Goal: Task Accomplishment & Management: Use online tool/utility

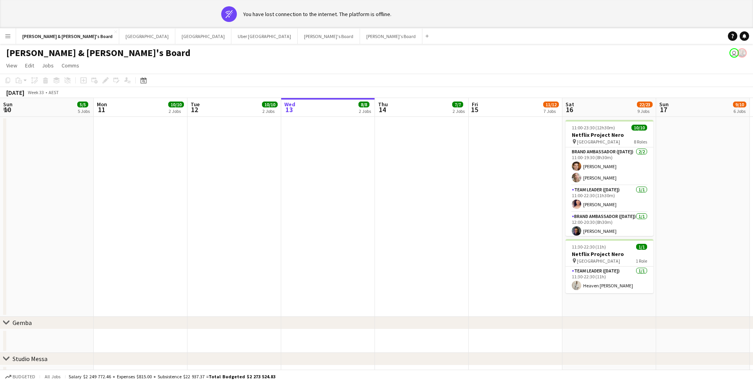
scroll to position [0, 189]
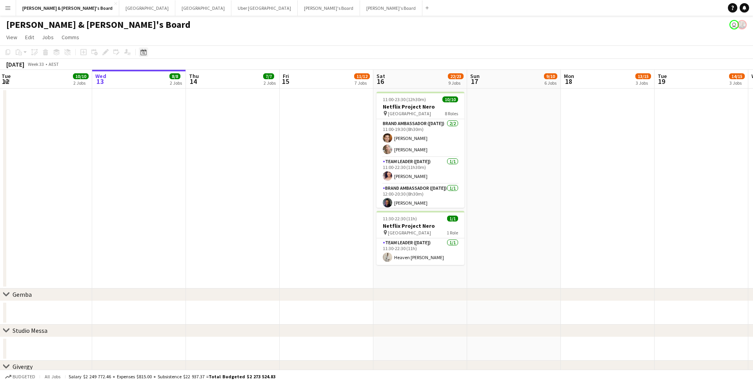
click at [145, 55] on icon at bounding box center [143, 52] width 6 height 6
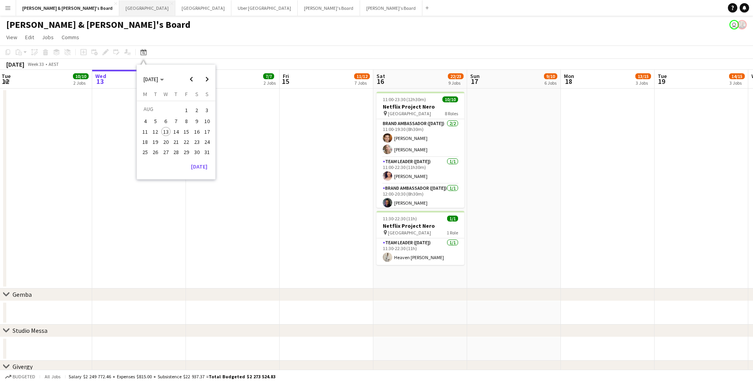
click at [119, 12] on button "Sydney Close" at bounding box center [147, 7] width 56 height 15
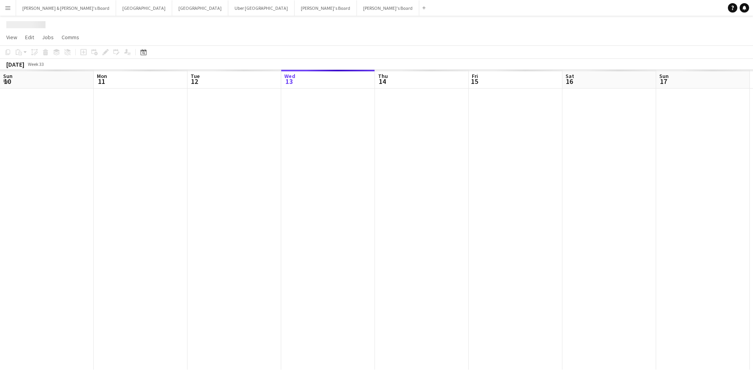
scroll to position [0, 188]
click at [143, 56] on div "Date picker" at bounding box center [143, 51] width 9 height 9
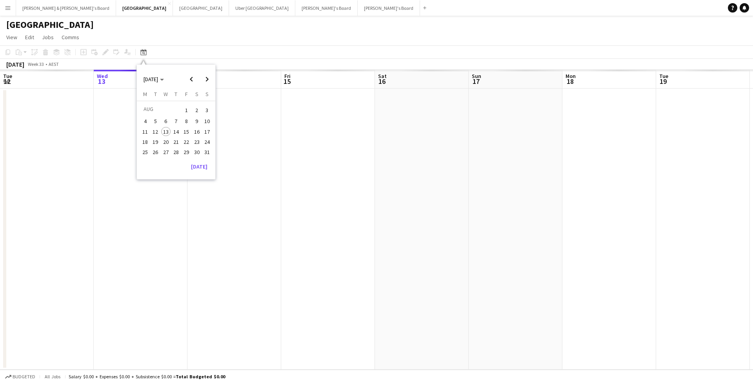
click at [176, 153] on span "28" at bounding box center [175, 152] width 9 height 9
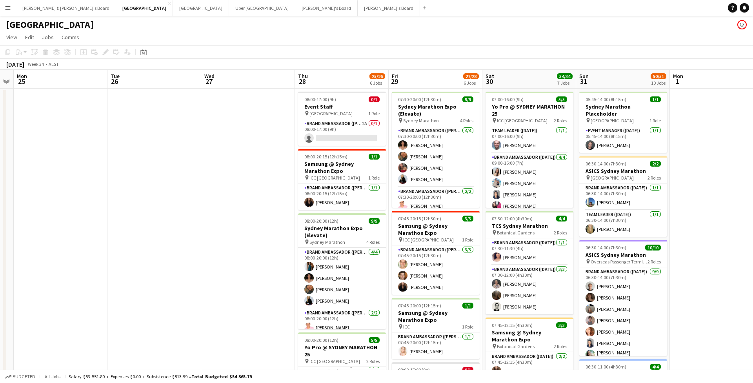
scroll to position [0, 0]
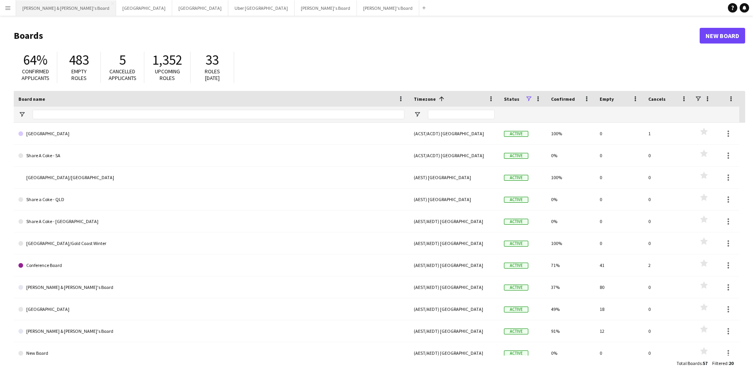
click at [50, 11] on button "[PERSON_NAME] & [PERSON_NAME]'s Board Close" at bounding box center [66, 7] width 100 height 15
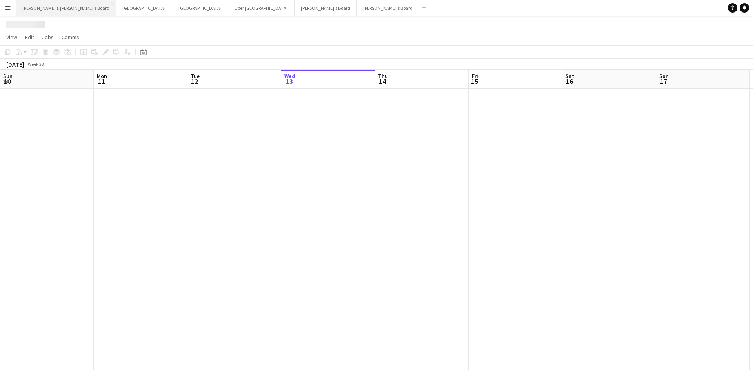
scroll to position [0, 188]
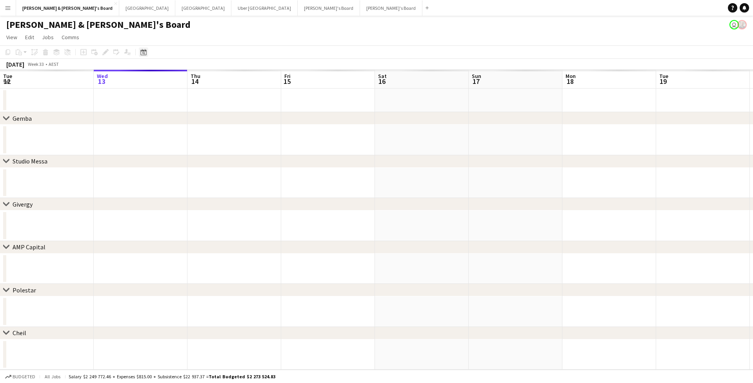
click at [146, 54] on icon "Date picker" at bounding box center [143, 52] width 6 height 6
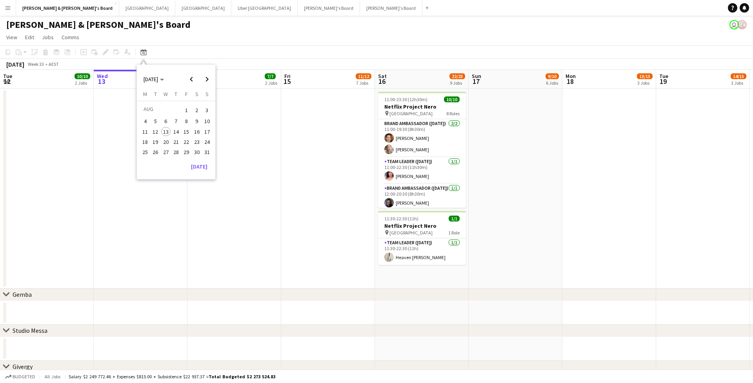
click at [153, 150] on span "26" at bounding box center [155, 152] width 9 height 9
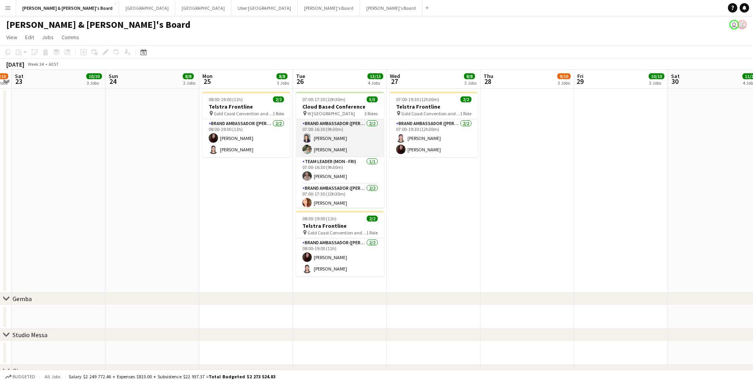
click at [342, 153] on app-card-role "Brand Ambassador (Mon - Fri) [DATE] 07:00-16:30 (9h30m) [PERSON_NAME] [PERSON_N…" at bounding box center [340, 138] width 88 height 38
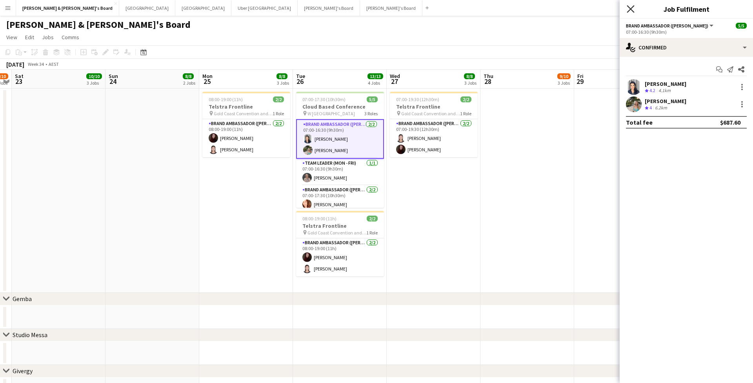
click at [627, 10] on icon "Close pop-in" at bounding box center [630, 8] width 7 height 7
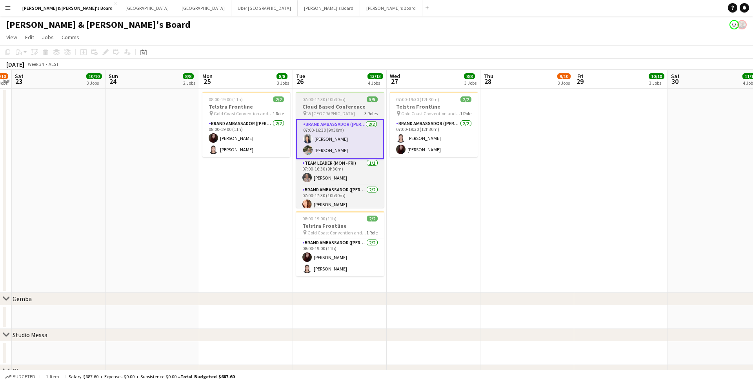
click at [342, 98] on span "07:00-17:30 (10h30m)" at bounding box center [323, 100] width 43 height 6
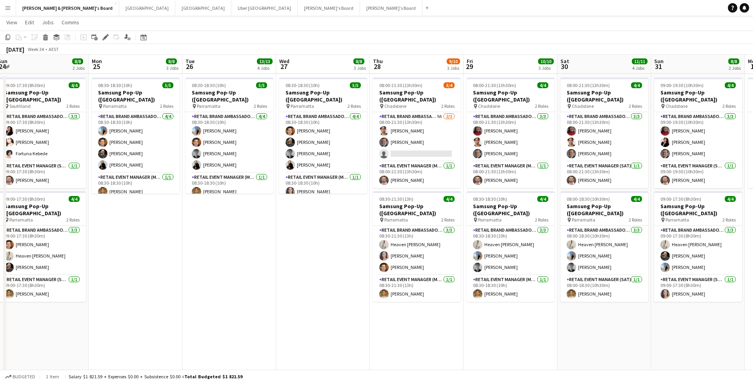
scroll to position [544, 0]
click at [175, 9] on button "Melbourne Close" at bounding box center [203, 7] width 56 height 15
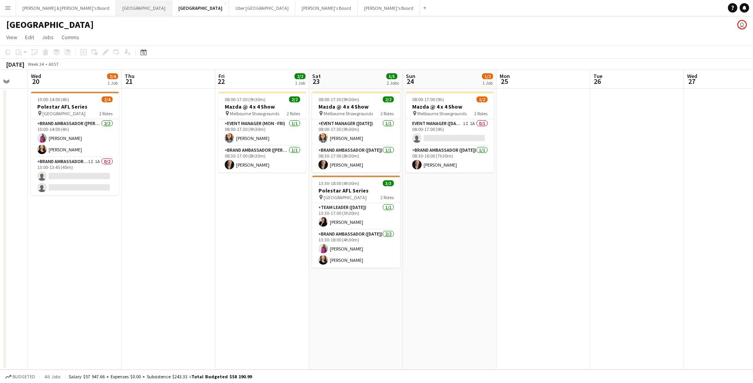
click at [116, 8] on button "Sydney Close" at bounding box center [144, 7] width 56 height 15
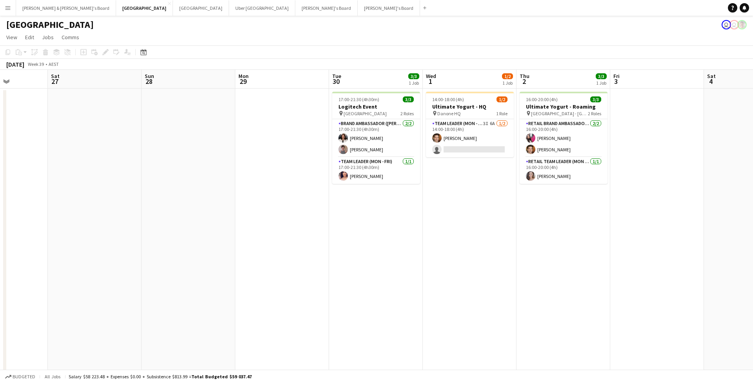
scroll to position [0, 328]
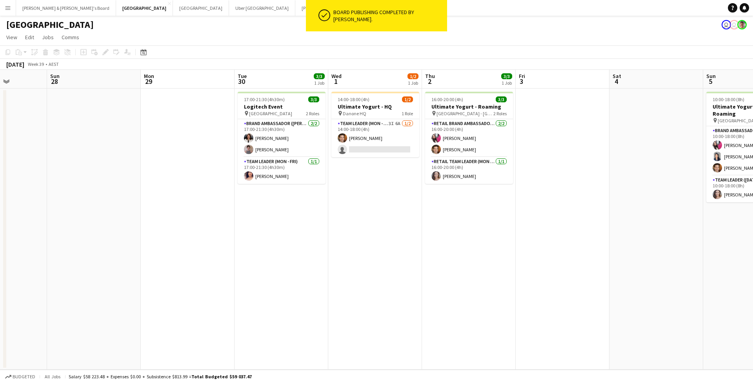
click at [145, 55] on icon "Date picker" at bounding box center [143, 52] width 6 height 6
click at [191, 77] on span "Previous month" at bounding box center [192, 79] width 16 height 16
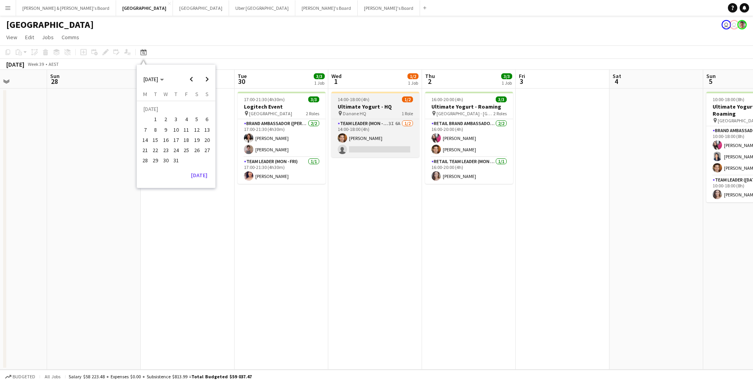
click at [378, 107] on h3 "Ultimate Yogurt - HQ" at bounding box center [376, 106] width 88 height 7
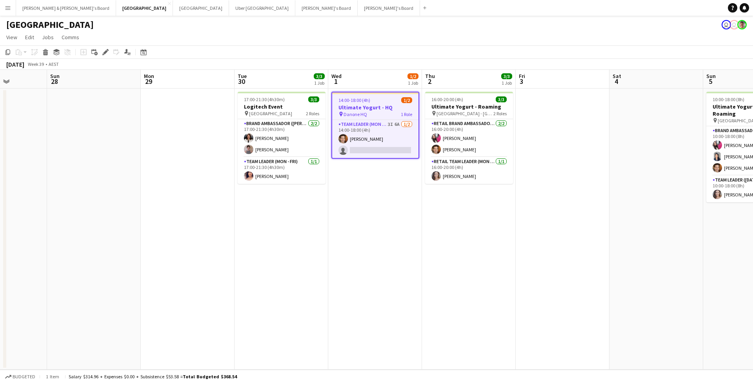
click at [374, 109] on h3 "Ultimate Yogurt - HQ" at bounding box center [375, 107] width 86 height 7
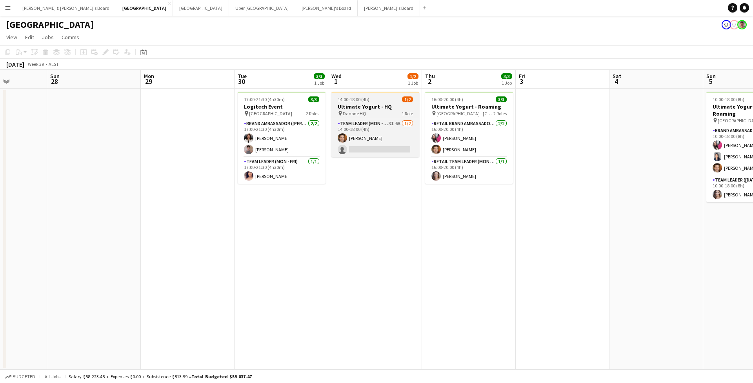
click at [366, 107] on h3 "Ultimate Yogurt - HQ" at bounding box center [376, 106] width 88 height 7
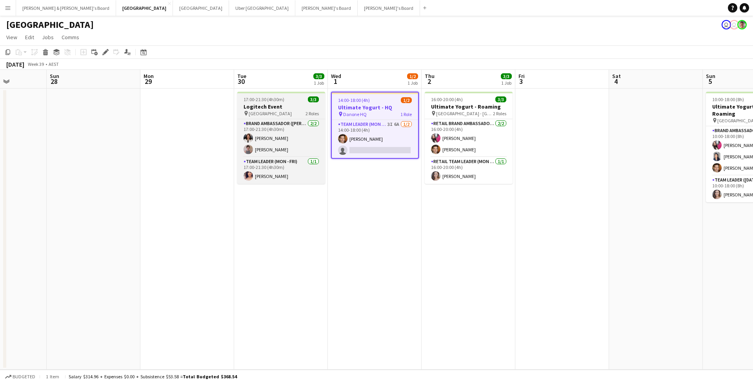
click at [276, 105] on h3 "Logitech Event" at bounding box center [281, 106] width 88 height 7
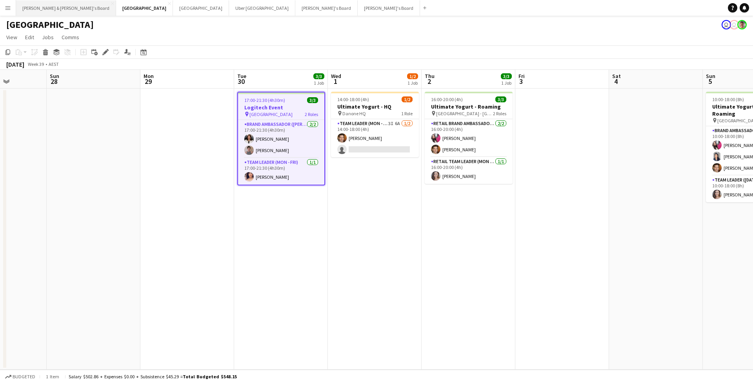
click at [56, 10] on button "[PERSON_NAME] & [PERSON_NAME]'s Board Close" at bounding box center [66, 7] width 100 height 15
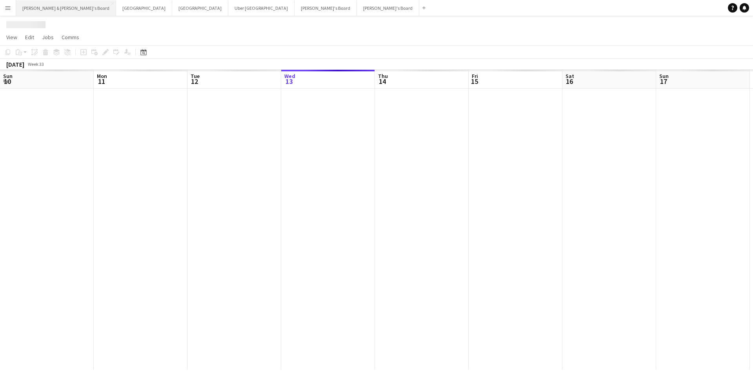
scroll to position [0, 188]
